Goal: Information Seeking & Learning: Learn about a topic

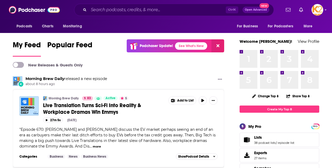
click at [123, 8] on input "Search podcasts, credits, & more..." at bounding box center [157, 10] width 137 height 9
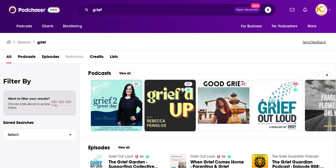
click at [27, 56] on span "Podcasts" at bounding box center [27, 57] width 18 height 11
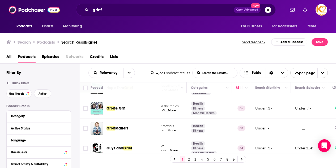
scroll to position [490, 73]
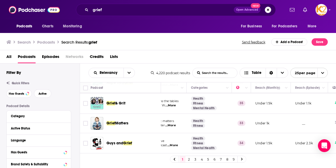
click at [189, 160] on link "2" at bounding box center [189, 159] width 5 height 6
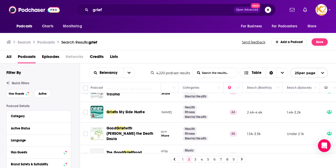
scroll to position [378, 81]
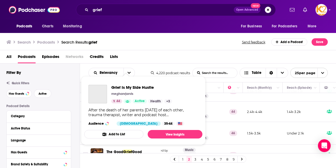
drag, startPoint x: 151, startPoint y: 106, endPoint x: 109, endPoint y: 106, distance: 42.0
click at [109, 106] on div "Podcasts Charts Monitoring grief Open Advanced New For Business For Podcasters …" at bounding box center [168, 84] width 336 height 168
click at [174, 85] on div "Grief Is My Side Hustle meghanrjarvis 44 Active Health + 3 After the death of h…" at bounding box center [143, 105] width 118 height 49
click at [236, 115] on td "44" at bounding box center [233, 112] width 19 height 20
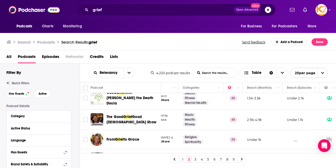
scroll to position [448, 81]
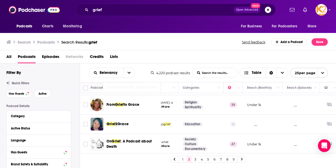
click at [195, 160] on link "3" at bounding box center [195, 159] width 5 height 6
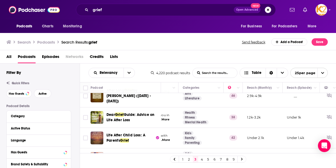
scroll to position [475, 81]
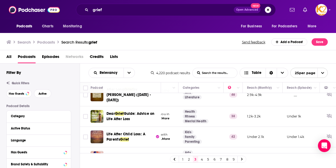
click at [202, 160] on link "4" at bounding box center [201, 159] width 5 height 6
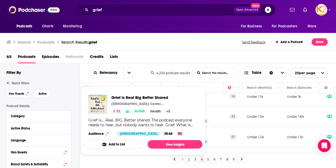
scroll to position [420, 65]
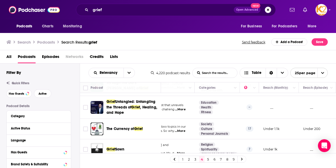
click at [208, 159] on link "5" at bounding box center [208, 159] width 5 height 6
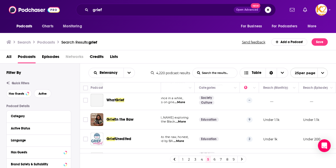
scroll to position [448, 65]
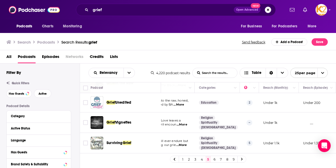
click at [215, 159] on link "6" at bounding box center [214, 159] width 5 height 6
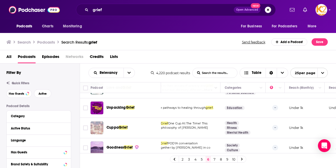
scroll to position [451, 39]
click at [216, 160] on link "7" at bounding box center [214, 159] width 5 height 6
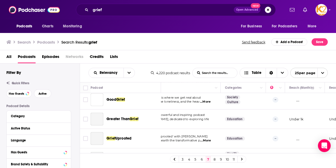
scroll to position [451, 39]
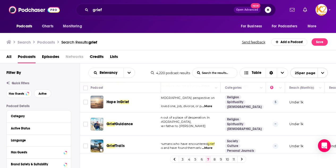
click at [215, 159] on link "8" at bounding box center [214, 159] width 5 height 6
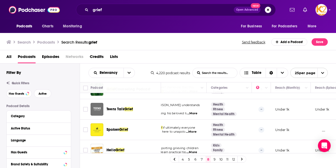
scroll to position [450, 53]
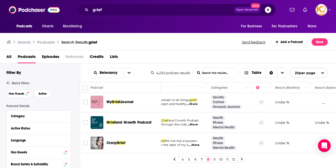
click at [213, 158] on link "9" at bounding box center [214, 159] width 5 height 6
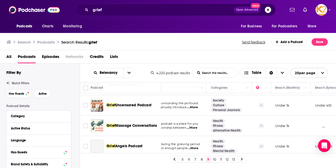
scroll to position [448, 53]
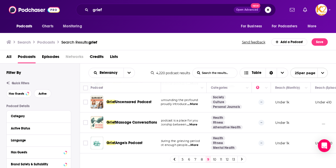
click at [214, 159] on link "10" at bounding box center [214, 159] width 5 height 6
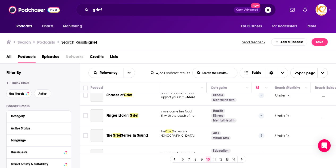
scroll to position [450, 53]
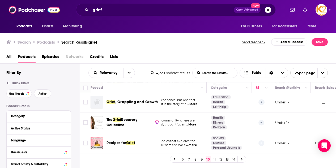
click at [214, 160] on link "11" at bounding box center [214, 159] width 5 height 6
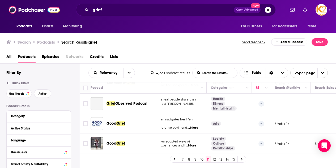
scroll to position [451, 53]
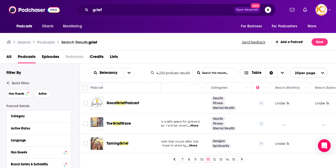
click at [214, 159] on link "12" at bounding box center [214, 159] width 5 height 6
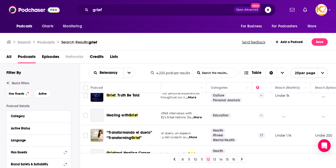
scroll to position [446, 53]
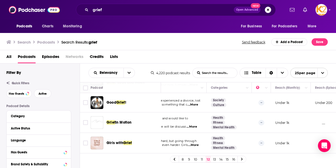
click at [215, 159] on link "13" at bounding box center [214, 159] width 5 height 6
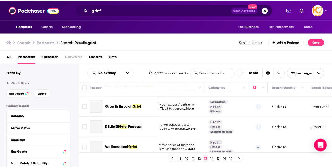
scroll to position [450, 53]
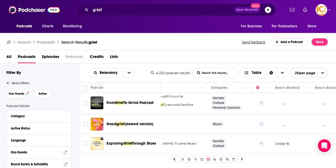
click at [9, 20] on div "Podcasts Charts Monitoring For Business For Podcasters More" at bounding box center [168, 26] width 336 height 13
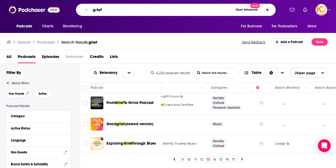
click at [124, 10] on input "grief" at bounding box center [162, 10] width 143 height 9
type input "g"
type input "r"
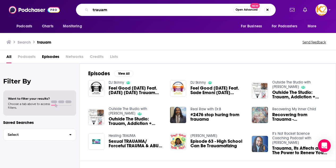
drag, startPoint x: 118, startPoint y: 10, endPoint x: 50, endPoint y: -2, distance: 68.6
click at [50, 0] on html "Podcasts Charts Monitoring trauam Open Advanced New For Business For Podcasters…" at bounding box center [168, 84] width 336 height 168
type input "grief"
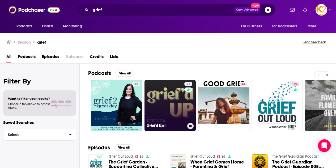
click at [172, 120] on link "27 Grief'd Up" at bounding box center [171, 106] width 52 height 52
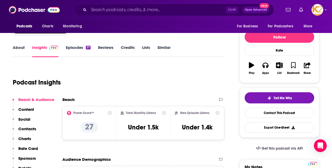
scroll to position [57, 0]
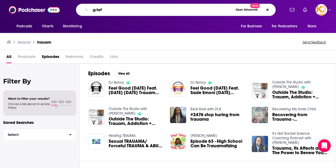
drag, startPoint x: 114, startPoint y: 9, endPoint x: 43, endPoint y: 3, distance: 70.4
click at [43, 3] on div "Podcasts Charts Monitoring grief Open Advanced New For Business For Podcasters …" at bounding box center [168, 10] width 336 height 20
type input "trauma"
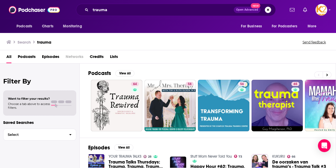
click at [36, 55] on span "Podcasts" at bounding box center [27, 57] width 18 height 11
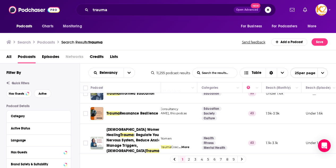
scroll to position [510, 62]
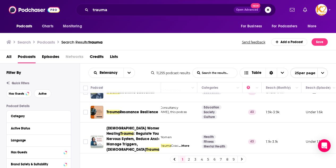
click at [189, 159] on link "2" at bounding box center [189, 159] width 5 height 6
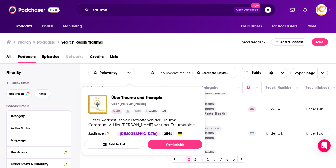
scroll to position [158, 62]
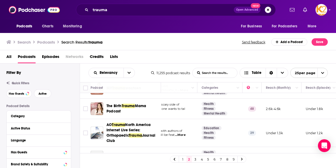
click at [278, 116] on td "2.6k-4.6k" at bounding box center [282, 109] width 40 height 20
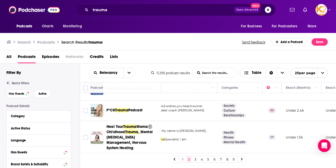
scroll to position [468, 42]
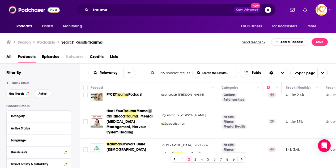
click at [195, 160] on link "3" at bounding box center [195, 159] width 5 height 6
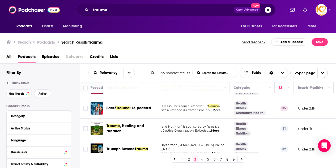
scroll to position [448, 30]
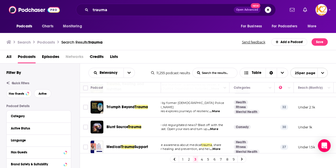
click at [202, 160] on link "4" at bounding box center [201, 159] width 5 height 6
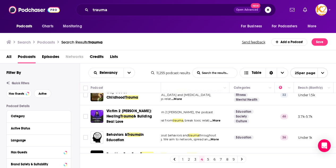
scroll to position [48, 30]
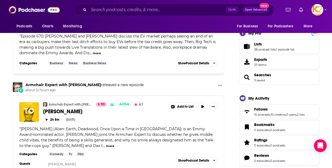
scroll to position [93, 0]
click at [110, 8] on input "Search podcasts, credits, & more..." at bounding box center [157, 10] width 137 height 9
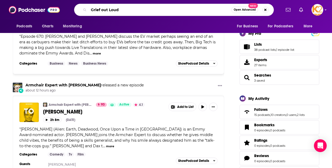
type input "Grief out Loud"
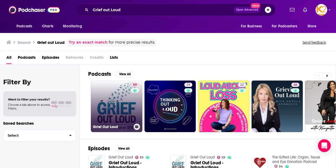
click at [124, 99] on link "59 Grief Out Loud" at bounding box center [117, 107] width 52 height 52
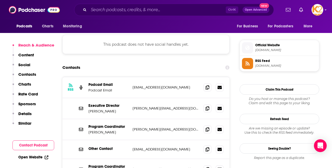
scroll to position [477, 0]
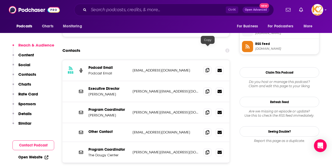
click at [207, 68] on icon at bounding box center [208, 70] width 4 height 4
click at [207, 87] on span at bounding box center [208, 91] width 8 height 8
click at [208, 110] on icon at bounding box center [208, 112] width 4 height 4
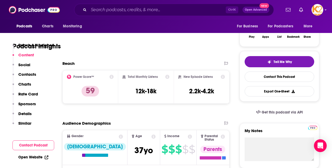
scroll to position [0, 0]
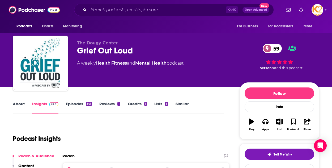
click at [97, 9] on input "Search podcasts, credits, & more..." at bounding box center [157, 10] width 137 height 9
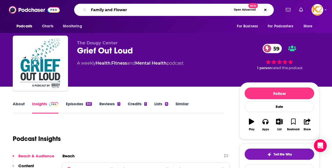
type input "Family and Flowers"
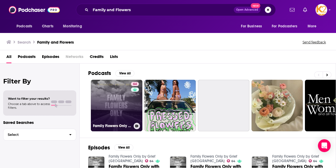
click at [116, 99] on link "64 Family Flowers Only by Grief Ireland" at bounding box center [117, 106] width 52 height 52
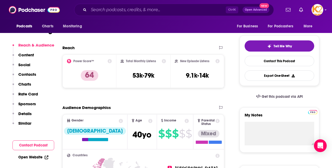
scroll to position [255, 0]
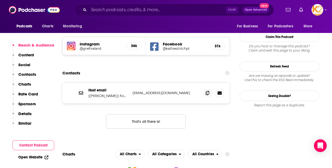
drag, startPoint x: 2, startPoint y: 58, endPoint x: 6, endPoint y: 52, distance: 7.5
click at [123, 11] on input "Search podcasts, credits, & more..." at bounding box center [157, 10] width 137 height 9
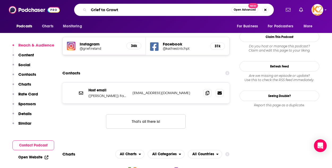
type input "Grief to Growth"
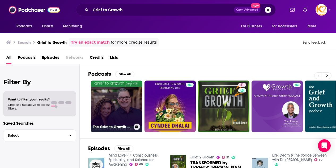
click at [137, 112] on link "The Grief to Growth Podcast" at bounding box center [117, 107] width 52 height 52
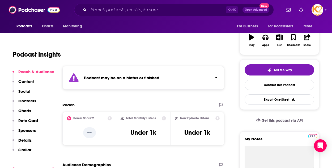
scroll to position [90, 0]
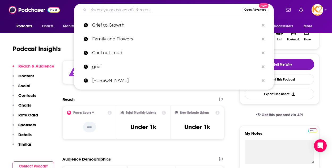
click at [104, 10] on input "Search podcasts, credits, & more..." at bounding box center [165, 10] width 153 height 9
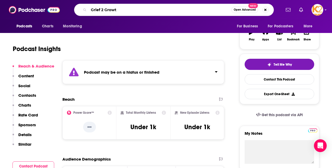
type input "Grief 2 Growth"
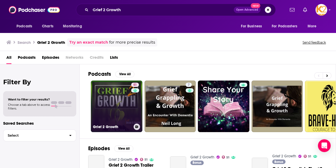
click at [122, 96] on link "51 Grief 2 Growth" at bounding box center [117, 107] width 52 height 52
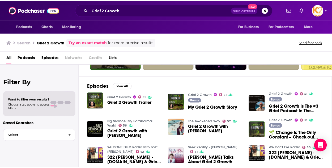
scroll to position [62, 0]
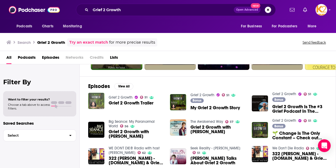
click at [93, 100] on img "Grief 2 Growth Trailer" at bounding box center [96, 101] width 16 height 16
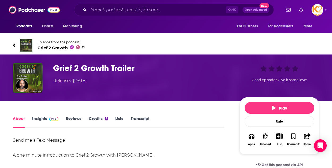
click at [43, 119] on link "Insights" at bounding box center [45, 122] width 26 height 12
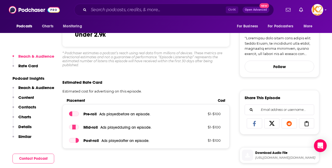
scroll to position [174, 0]
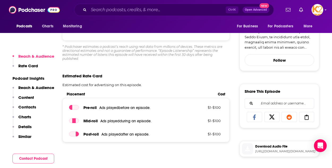
click at [115, 15] on div "Ctrl K Open Advanced New" at bounding box center [174, 10] width 200 height 12
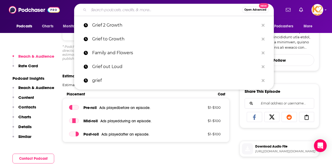
click at [111, 11] on input "Search podcasts, credits, & more..." at bounding box center [165, 10] width 153 height 9
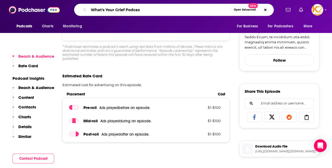
type input "What's Your Grief Podcast"
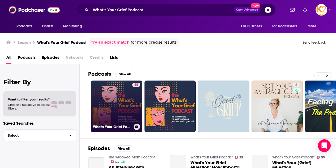
click at [116, 104] on link "55 What's Your Grief Podcast" at bounding box center [117, 107] width 52 height 52
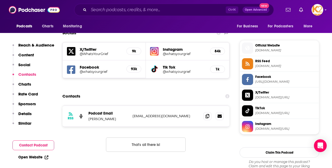
scroll to position [469, 0]
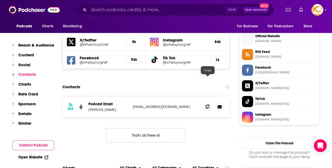
click at [209, 105] on icon at bounding box center [208, 107] width 4 height 4
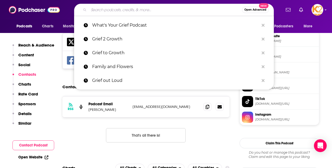
click at [102, 11] on input "Search podcasts, credits, & more..." at bounding box center [165, 10] width 153 height 9
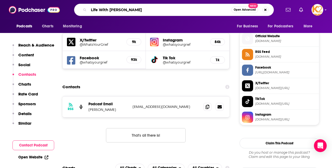
type input "Life With Grief"
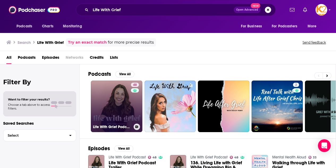
click at [124, 94] on link "48 Life With Grief Podcast" at bounding box center [117, 107] width 52 height 52
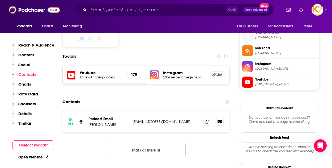
scroll to position [446, 0]
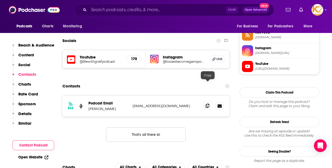
click at [207, 104] on icon at bounding box center [208, 106] width 4 height 4
click at [98, 14] on div "Ctrl K Open Advanced New" at bounding box center [174, 10] width 200 height 12
click at [96, 12] on input "Search podcasts, credits, & more..." at bounding box center [157, 10] width 137 height 9
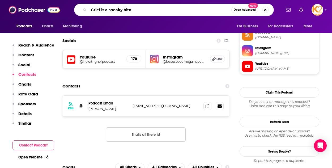
type input "Grief is a sneaky bitch"
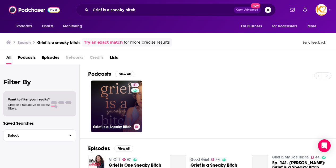
click at [115, 100] on link "51 Grief is a Sneaky Bitch" at bounding box center [117, 107] width 52 height 52
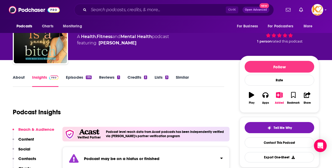
scroll to position [1, 0]
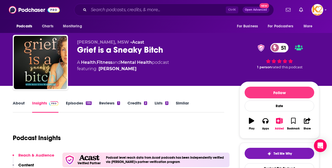
click at [74, 102] on link "Episodes 135" at bounding box center [79, 107] width 26 height 12
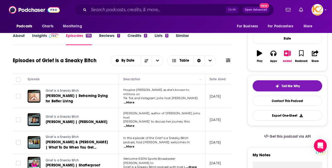
scroll to position [57, 0]
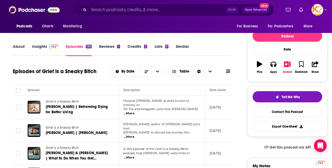
click at [40, 46] on link "Insights" at bounding box center [45, 50] width 26 height 12
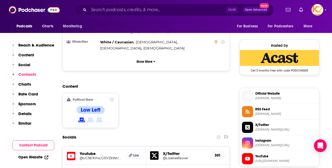
scroll to position [536, 0]
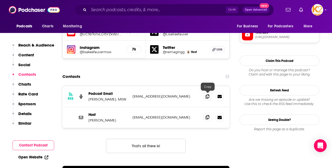
click at [208, 115] on icon at bounding box center [208, 117] width 4 height 4
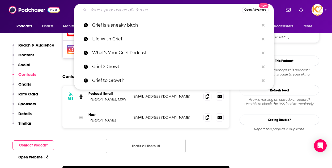
click at [106, 8] on input "Search podcasts, credits, & more..." at bounding box center [165, 10] width 153 height 9
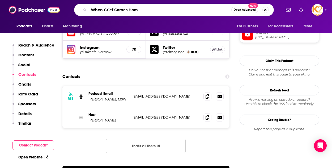
type input "When Grief Comes Home"
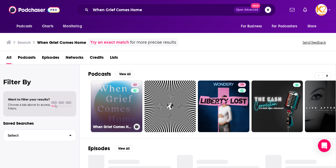
drag, startPoint x: 112, startPoint y: 89, endPoint x: 113, endPoint y: 93, distance: 4.6
click at [113, 93] on link "40 When Grief Comes Home" at bounding box center [117, 107] width 52 height 52
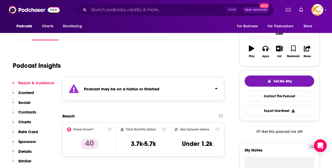
scroll to position [36, 0]
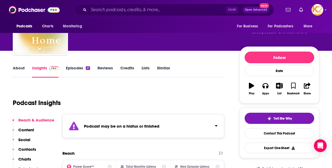
click at [77, 69] on link "Episodes 21" at bounding box center [78, 71] width 24 height 12
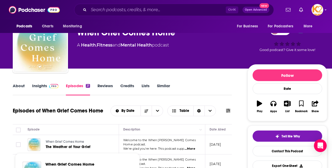
scroll to position [18, 0]
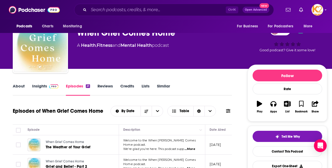
click at [38, 89] on link "Insights" at bounding box center [45, 90] width 26 height 12
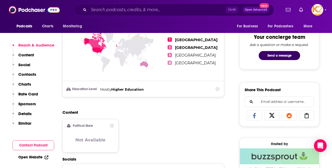
scroll to position [371, 0]
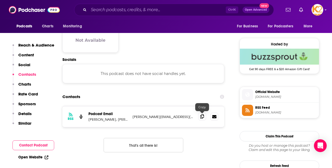
click at [203, 117] on icon at bounding box center [203, 116] width 4 height 4
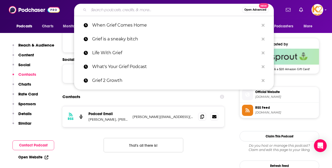
click at [110, 8] on input "Search podcasts, credits, & more..." at bounding box center [165, 10] width 153 height 9
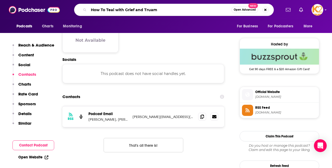
type input "How To Teal with Grief and Truama"
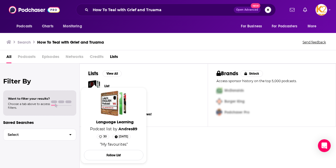
click at [28, 56] on span "Podcasts" at bounding box center [27, 57] width 18 height 11
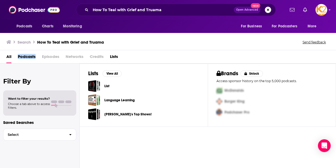
click at [28, 56] on span "Podcasts" at bounding box center [27, 57] width 18 height 11
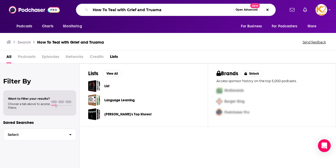
click at [109, 9] on input "How To Teal with Grief and Truama" at bounding box center [162, 10] width 143 height 9
click at [111, 10] on input "How To Teal with Grief and Truama" at bounding box center [162, 10] width 143 height 9
type input "How To Deal with Grief and Truama"
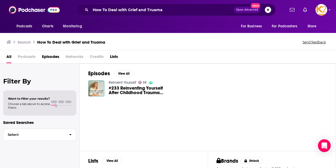
click at [126, 93] on span "#233 Reinventing Yourself After Childhood Trauma (Antonia ”Tuni” Deignan)" at bounding box center [136, 90] width 55 height 9
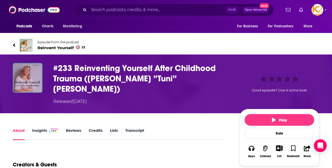
click at [34, 80] on img "#233 Reinventing Yourself After Childhood Trauma (Antonia ”Tuni” Deignan)" at bounding box center [28, 78] width 30 height 30
click at [30, 80] on img "#233 Reinventing Yourself After Childhood Trauma (Antonia ”Tuni” Deignan)" at bounding box center [28, 78] width 30 height 30
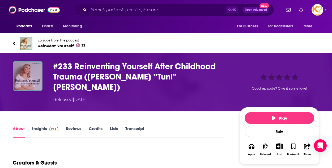
click at [31, 79] on img "#233 Reinventing Yourself After Childhood Trauma (Antonia ”Tuni” Deignan)" at bounding box center [28, 76] width 30 height 30
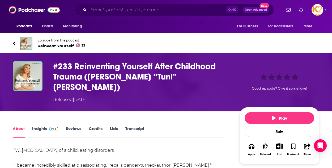
click at [143, 11] on input "Search podcasts, credits, & more..." at bounding box center [157, 10] width 137 height 9
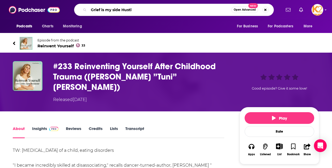
type input "Grief is my side Hustle"
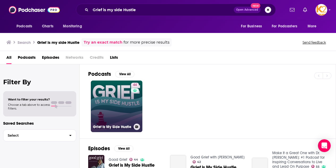
click at [115, 99] on link "44 Grief Is My Side Hustle" at bounding box center [117, 107] width 52 height 52
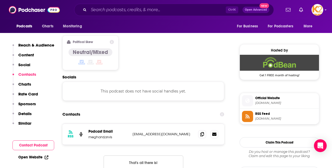
scroll to position [432, 0]
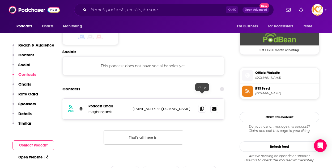
click at [204, 107] on icon at bounding box center [203, 109] width 4 height 4
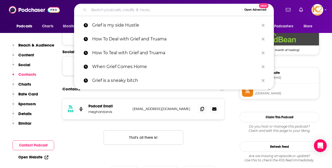
click at [107, 8] on input "Search podcasts, credits, & more..." at bounding box center [165, 10] width 153 height 9
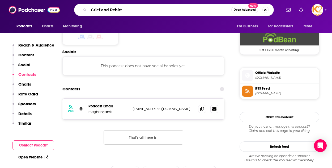
type input "Grief and Rebirth"
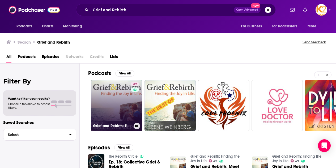
click at [121, 96] on link "49 Grief and Rebirth: Finding the Joy in Life" at bounding box center [117, 106] width 52 height 52
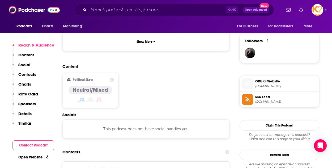
scroll to position [423, 0]
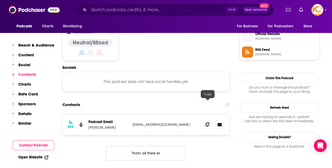
click at [208, 122] on icon at bounding box center [208, 124] width 4 height 4
click at [112, 9] on input "Search podcasts, credits, & more..." at bounding box center [157, 10] width 137 height 9
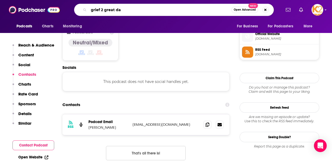
type input "grief 2 great day"
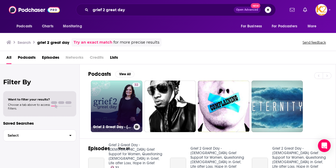
click at [124, 91] on link "32 Grief 2 Great Day - Christian Grief Support for Women, Questioning God in Gr…" at bounding box center [117, 107] width 52 height 52
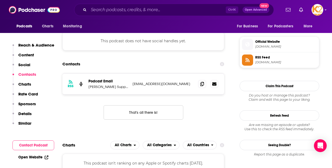
scroll to position [464, 0]
click at [119, 6] on input "Search podcasts, credits, & more..." at bounding box center [157, 10] width 137 height 9
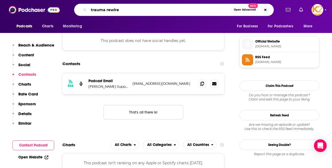
type input "trauma rewired"
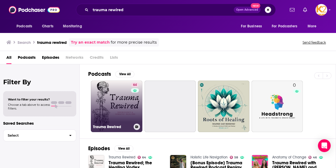
click at [122, 99] on link "64 Trauma Rewired" at bounding box center [117, 107] width 52 height 52
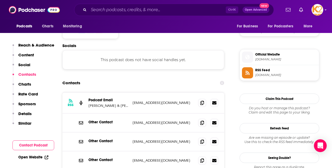
scroll to position [456, 0]
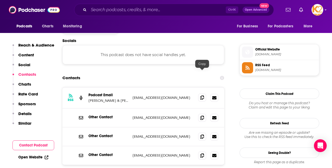
click at [204, 95] on icon at bounding box center [203, 97] width 4 height 4
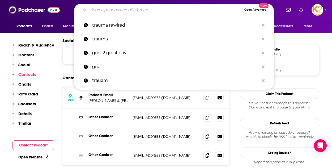
click at [140, 9] on input "Search podcasts, credits, & more..." at bounding box center [165, 10] width 153 height 9
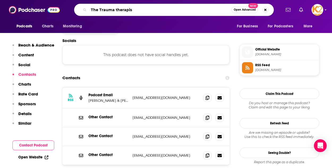
type input "The Trauma therapist"
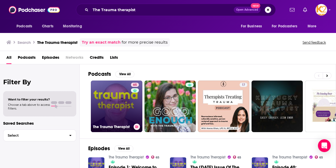
click at [112, 100] on link "65 The Trauma Therapist" at bounding box center [117, 107] width 52 height 52
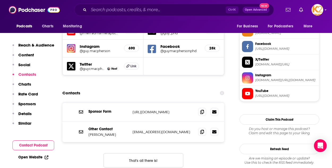
scroll to position [494, 0]
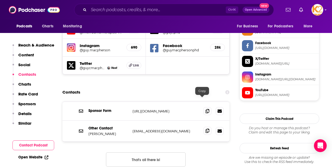
click at [209, 129] on icon at bounding box center [208, 131] width 4 height 4
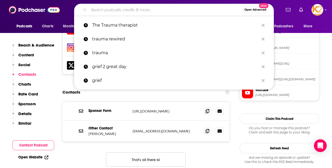
click at [109, 12] on input "Search podcasts, credits, & more..." at bounding box center [165, 10] width 153 height 9
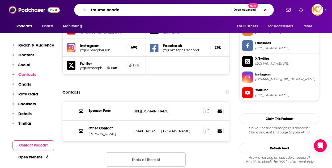
type input "trauma bonded"
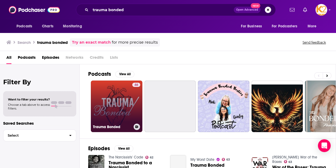
click at [123, 99] on link "46 Trauma Bonded" at bounding box center [117, 107] width 52 height 52
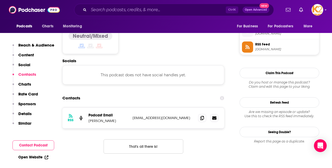
scroll to position [430, 0]
click at [204, 115] on icon at bounding box center [203, 117] width 4 height 4
click at [109, 12] on input "Search podcasts, credits, & more..." at bounding box center [157, 10] width 137 height 9
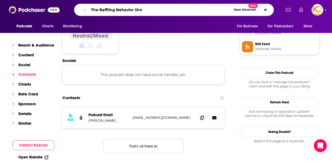
type input "The Baffling Behavior Show"
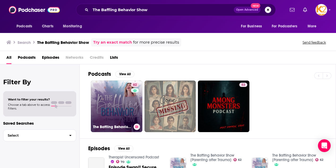
click at [118, 99] on link "62 The Baffling Behavior Show {Parenting after Trauma}" at bounding box center [117, 107] width 52 height 52
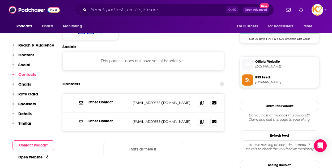
scroll to position [444, 0]
click at [205, 98] on span at bounding box center [202, 102] width 8 height 8
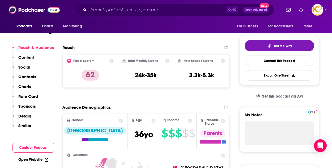
scroll to position [0, 0]
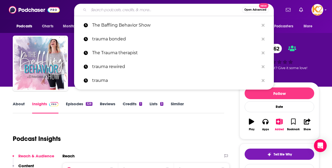
click at [112, 9] on input "Search podcasts, credits, & more..." at bounding box center [165, 10] width 153 height 9
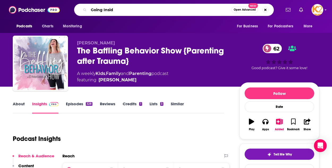
type input "Going Inside"
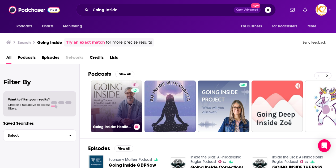
click at [121, 107] on link "51 Going Inside: Healing Trauma from the Inside Out" at bounding box center [117, 107] width 52 height 52
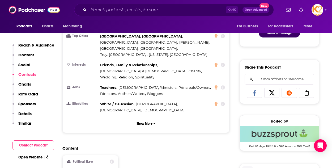
scroll to position [438, 0]
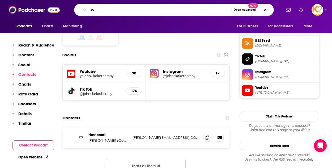
type input "w"
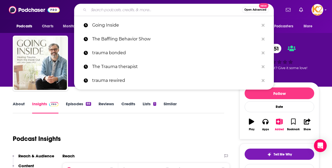
click at [107, 8] on input "Search podcasts, credits, & more..." at bounding box center [165, 10] width 153 height 9
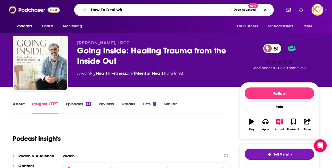
type input "How To Deal with"
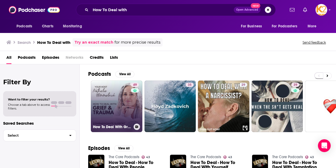
click at [104, 96] on link "49 How To Deal With Grief and Trauma" at bounding box center [117, 107] width 52 height 52
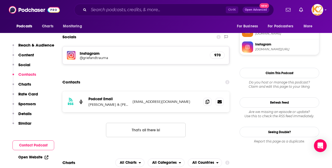
scroll to position [450, 0]
click at [207, 99] on icon at bounding box center [208, 101] width 4 height 4
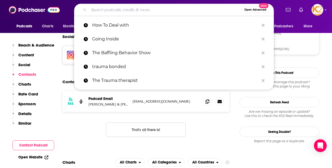
click at [115, 9] on input "Search podcasts, credits, & more..." at bounding box center [165, 10] width 153 height 9
type input "C"
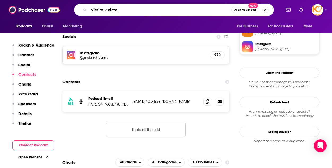
type input "Victim 2 Victor"
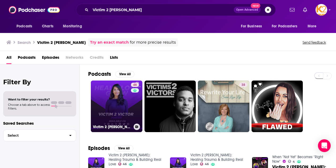
click at [123, 101] on link "46 Victim 2 Victor: Healing Trauma & Building Real Love" at bounding box center [117, 107] width 52 height 52
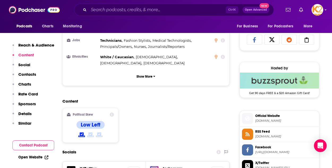
scroll to position [462, 0]
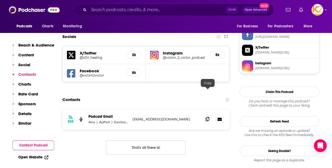
click at [208, 117] on icon at bounding box center [208, 119] width 4 height 4
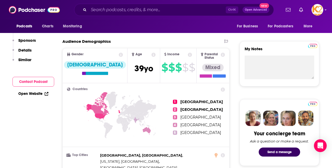
scroll to position [0, 0]
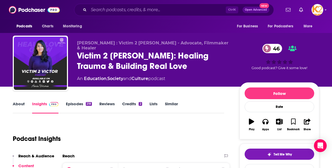
drag, startPoint x: 2, startPoint y: 87, endPoint x: 9, endPoint y: 81, distance: 9.6
click at [123, 14] on input "Search podcasts, credits, & more..." at bounding box center [157, 10] width 137 height 9
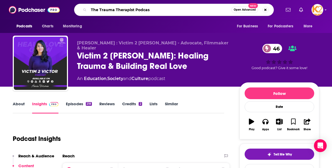
type input "The Trauma Therapist Podcast"
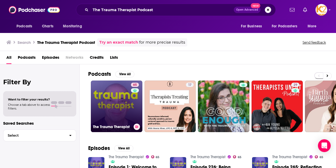
click at [105, 118] on link "65 The Trauma Therapist" at bounding box center [117, 107] width 52 height 52
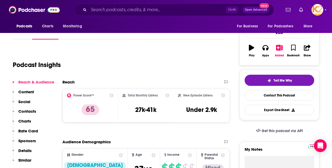
scroll to position [94, 0]
